Goal: Information Seeking & Learning: Check status

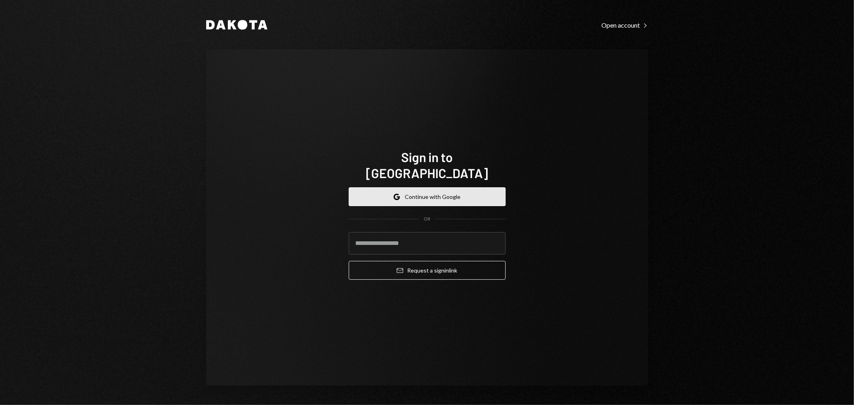
click at [407, 187] on button "Google Continue with Google" at bounding box center [427, 196] width 157 height 19
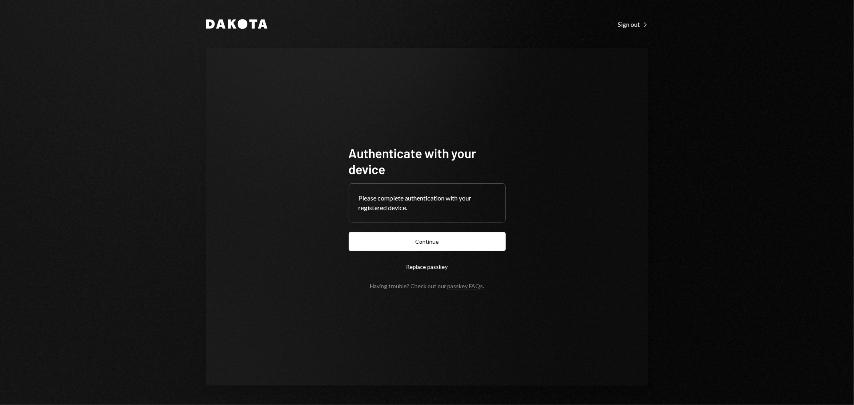
click at [446, 241] on button "Continue" at bounding box center [427, 241] width 157 height 19
click at [443, 243] on button "Continue" at bounding box center [427, 241] width 157 height 19
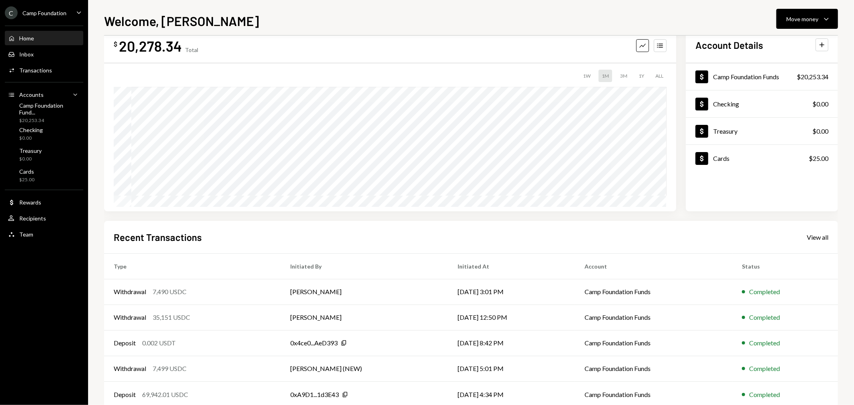
scroll to position [39, 0]
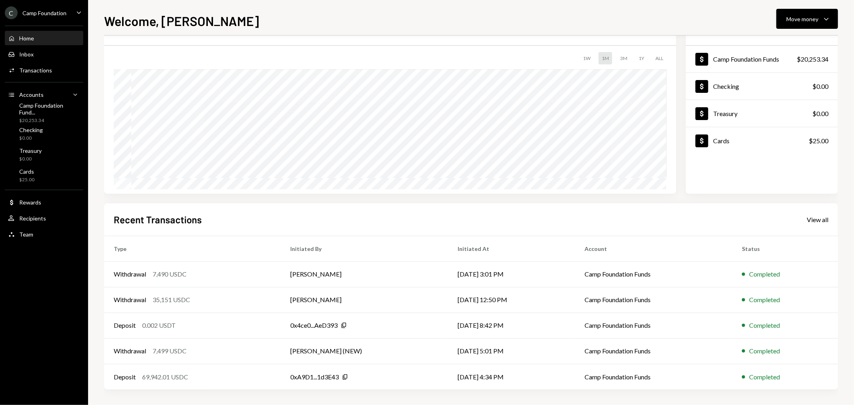
click at [58, 7] on div "C Camp Foundation" at bounding box center [36, 12] width 62 height 13
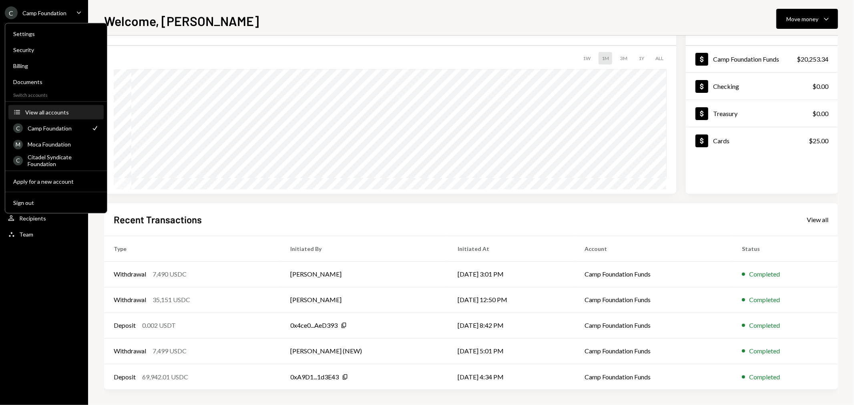
click at [58, 105] on button "Accounts View all accounts" at bounding box center [55, 112] width 95 height 14
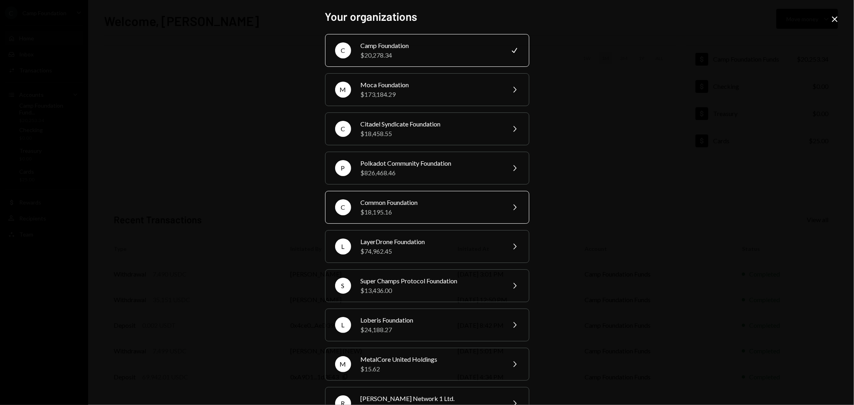
click at [441, 206] on div "Common Foundation" at bounding box center [430, 203] width 139 height 10
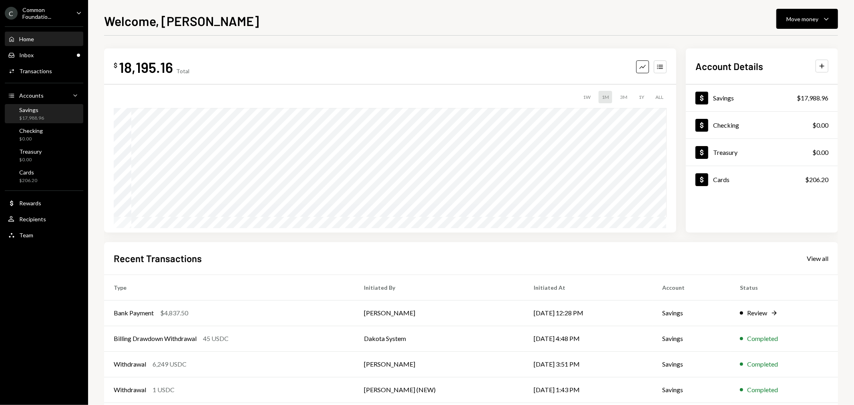
click at [53, 110] on div "Savings $17,988.96" at bounding box center [44, 113] width 72 height 15
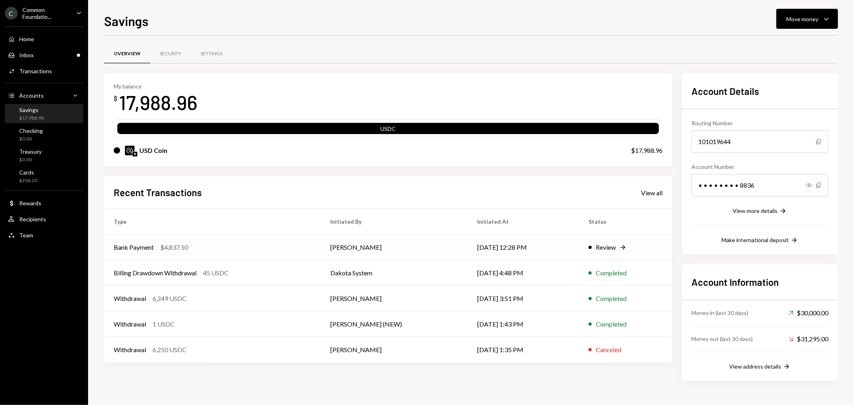
click at [133, 243] on div "Bank Payment" at bounding box center [134, 248] width 40 height 10
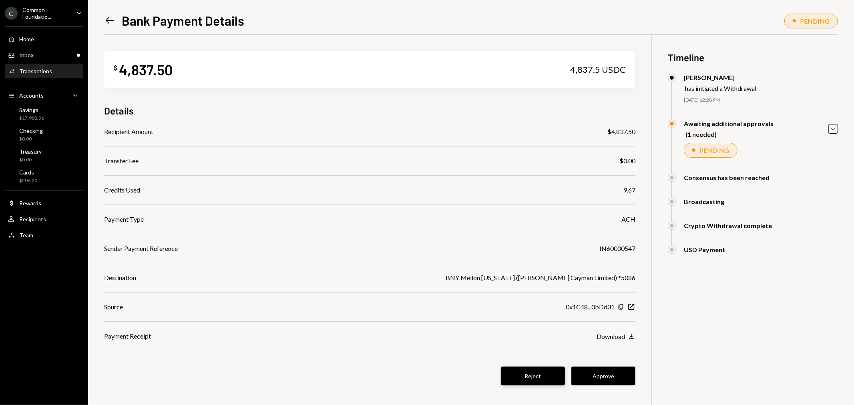
click at [535, 375] on button "Reject" at bounding box center [533, 376] width 64 height 19
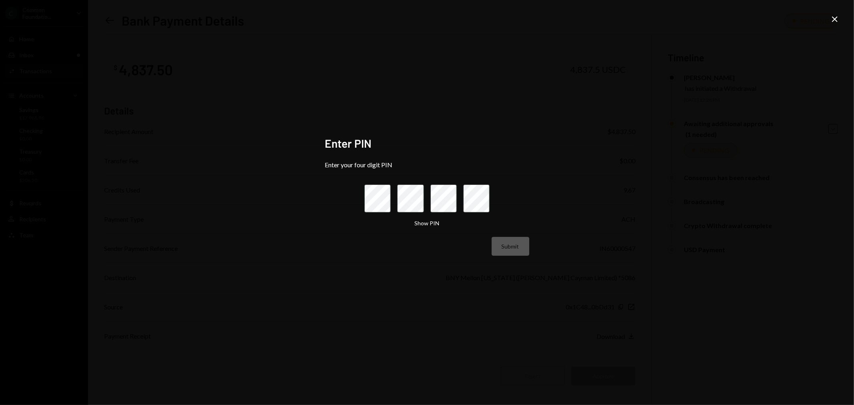
click at [830, 17] on icon "Close" at bounding box center [835, 19] width 10 height 10
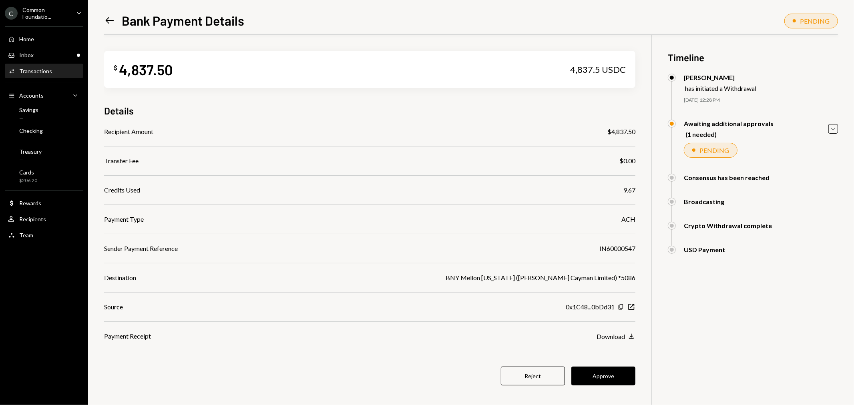
scroll to position [35, 0]
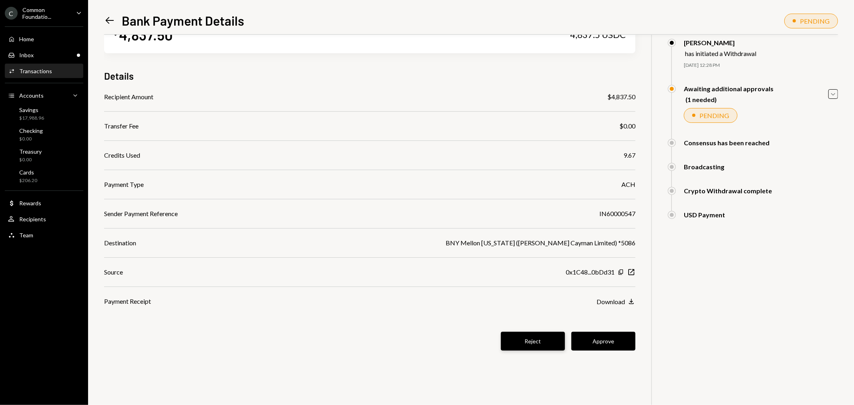
click at [531, 343] on button "Reject" at bounding box center [533, 341] width 64 height 19
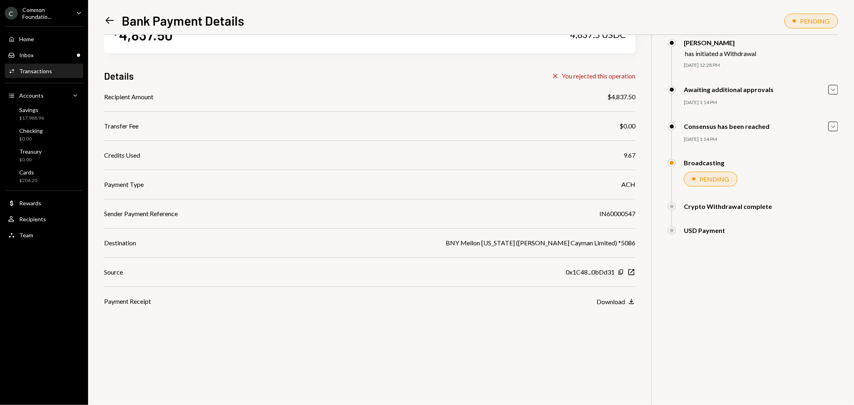
scroll to position [0, 0]
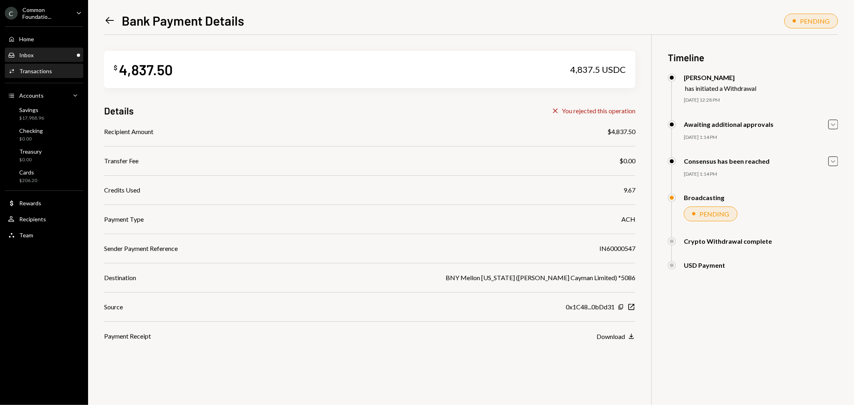
click at [50, 54] on div "Inbox Inbox" at bounding box center [44, 55] width 72 height 7
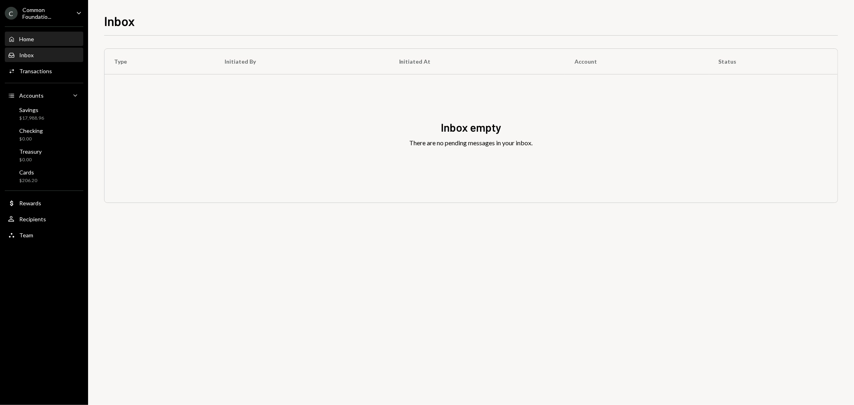
click at [50, 42] on div "Home Home" at bounding box center [44, 39] width 72 height 7
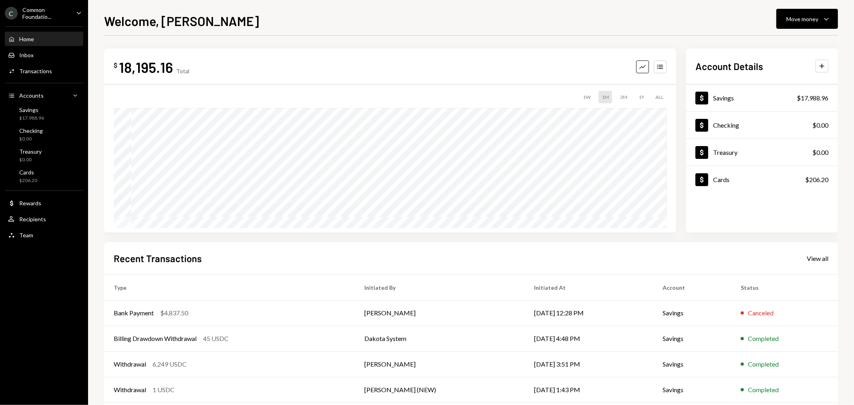
click at [62, 15] on div "Common Foundatio..." at bounding box center [45, 13] width 47 height 14
